Goal: Navigation & Orientation: Find specific page/section

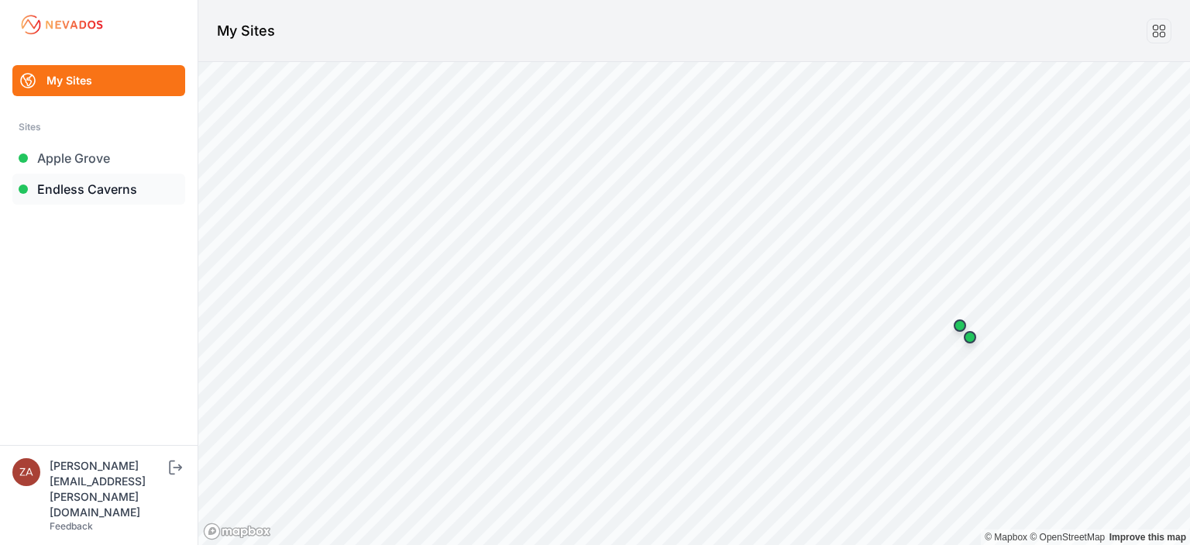
click at [123, 195] on link "Endless Caverns" at bounding box center [98, 189] width 173 height 31
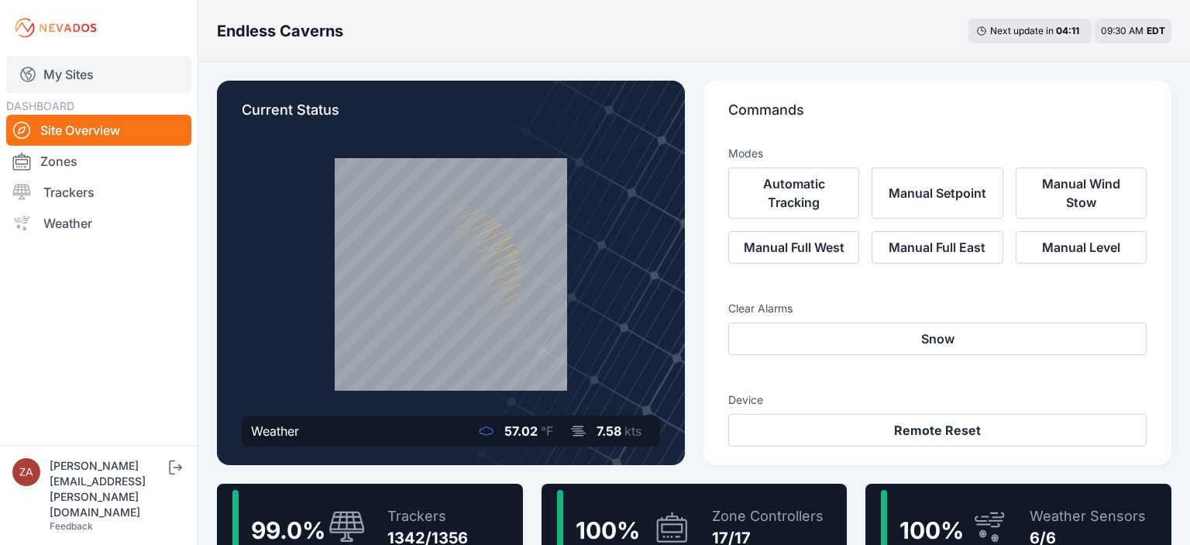
click at [77, 76] on link "My Sites" at bounding box center [98, 74] width 185 height 37
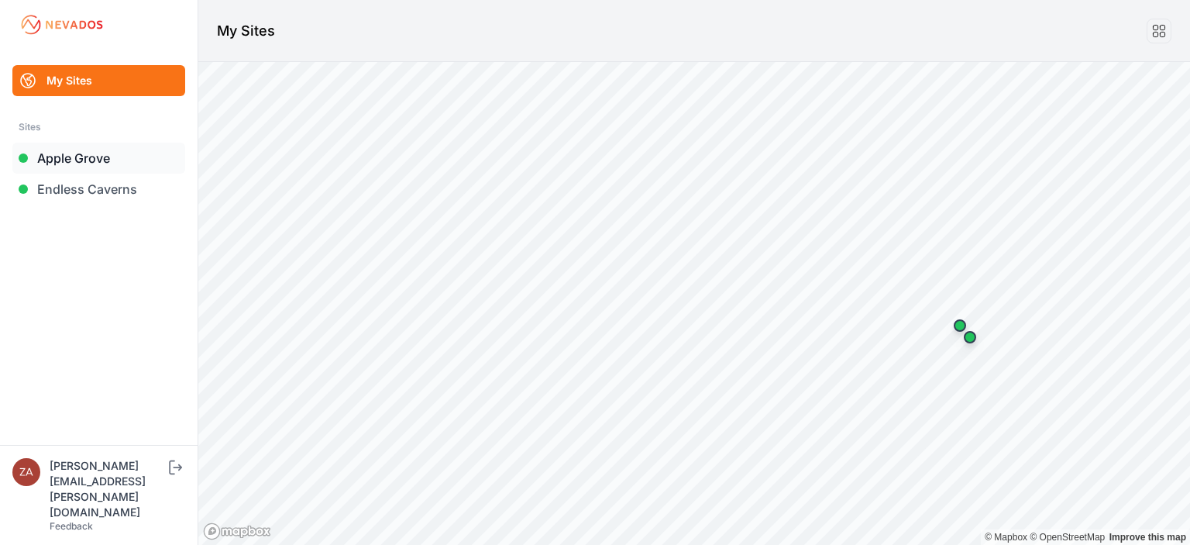
click at [74, 166] on link "Apple Grove" at bounding box center [98, 158] width 173 height 31
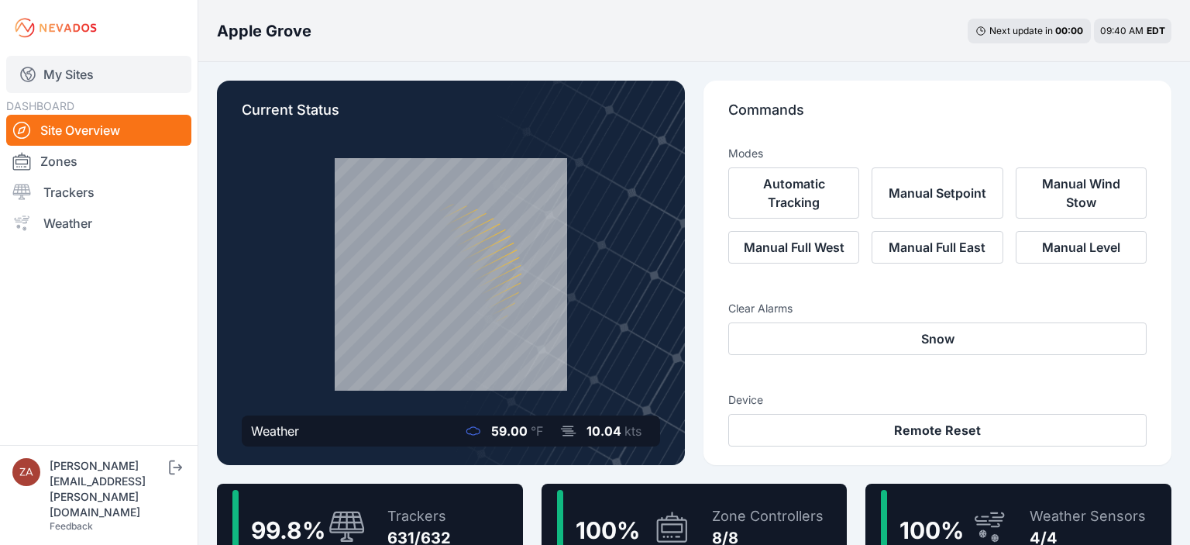
click at [73, 88] on link "My Sites" at bounding box center [98, 74] width 185 height 37
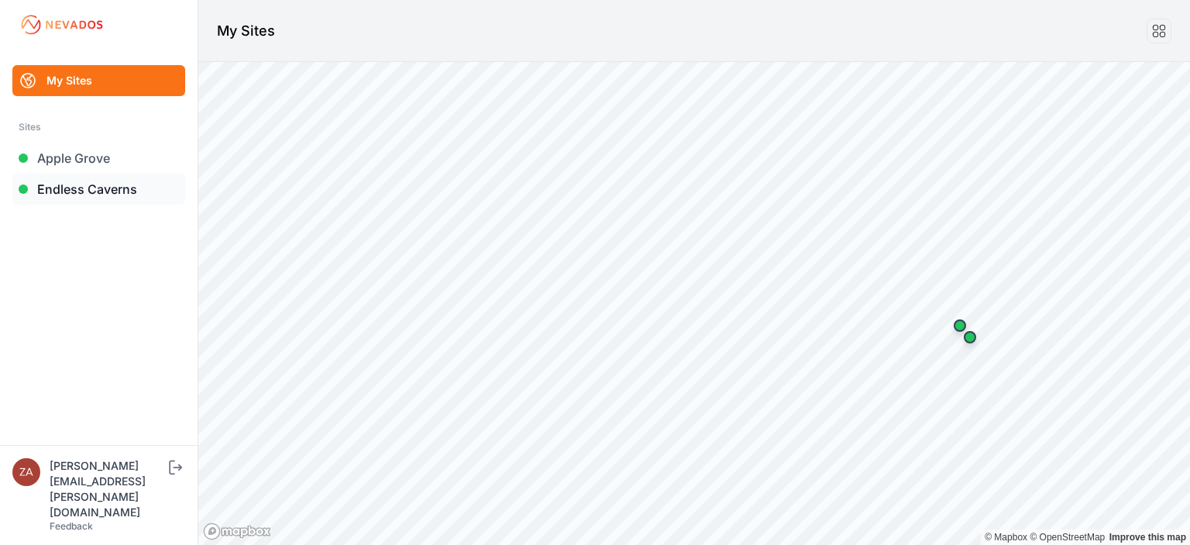
click at [82, 192] on link "Endless Caverns" at bounding box center [98, 189] width 173 height 31
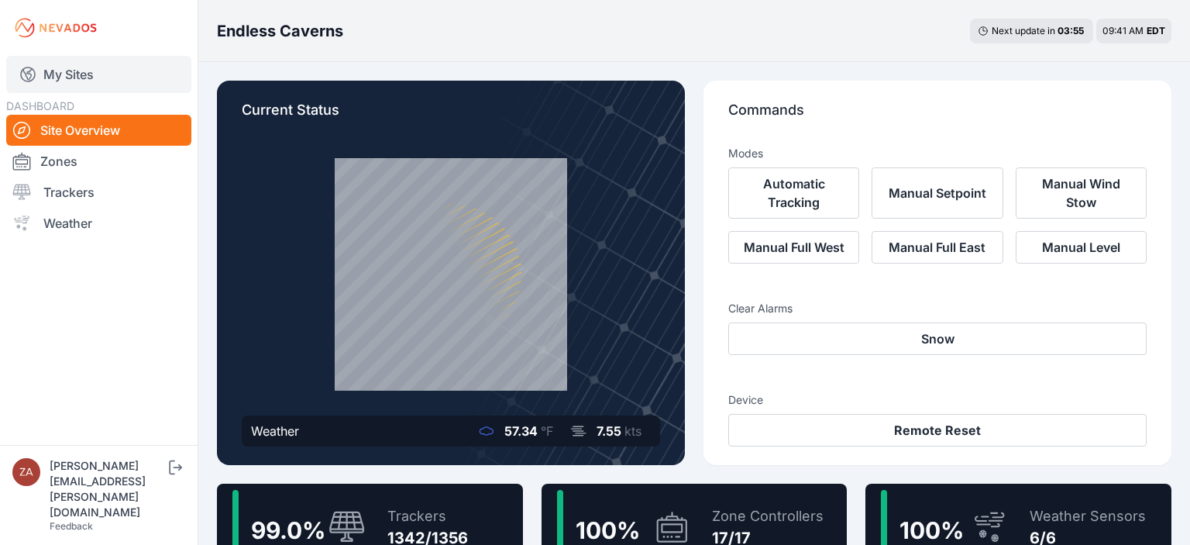
click at [87, 92] on link "My Sites" at bounding box center [98, 74] width 185 height 37
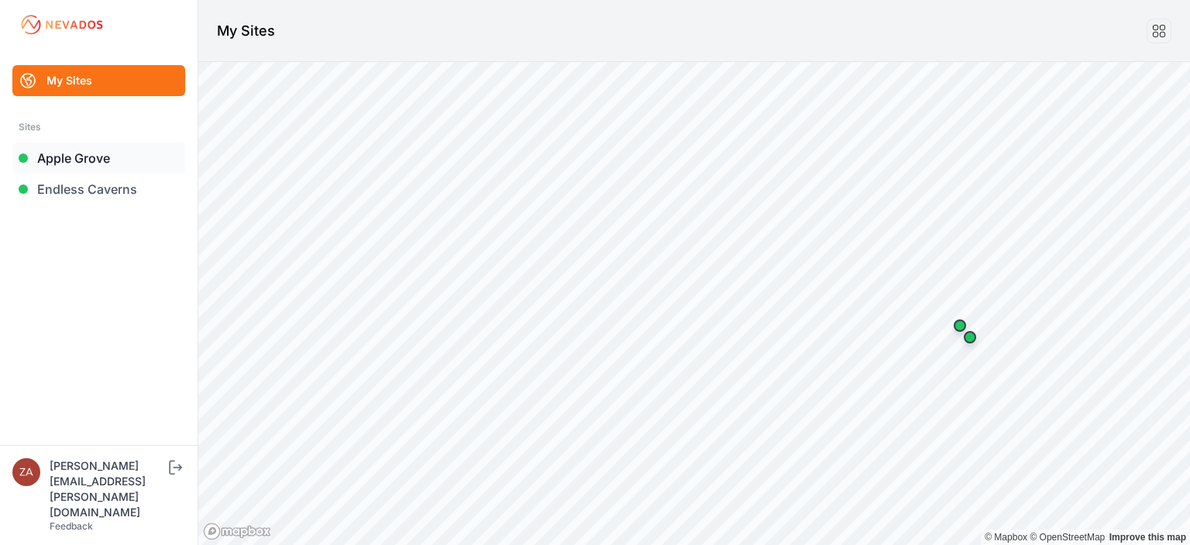
click at [74, 164] on link "Apple Grove" at bounding box center [98, 158] width 173 height 31
